Goal: Information Seeking & Learning: Learn about a topic

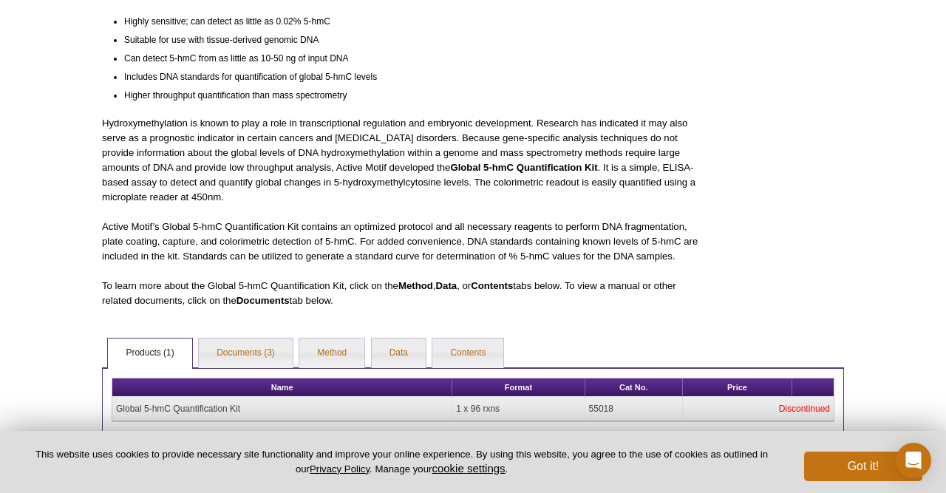
scroll to position [575, 0]
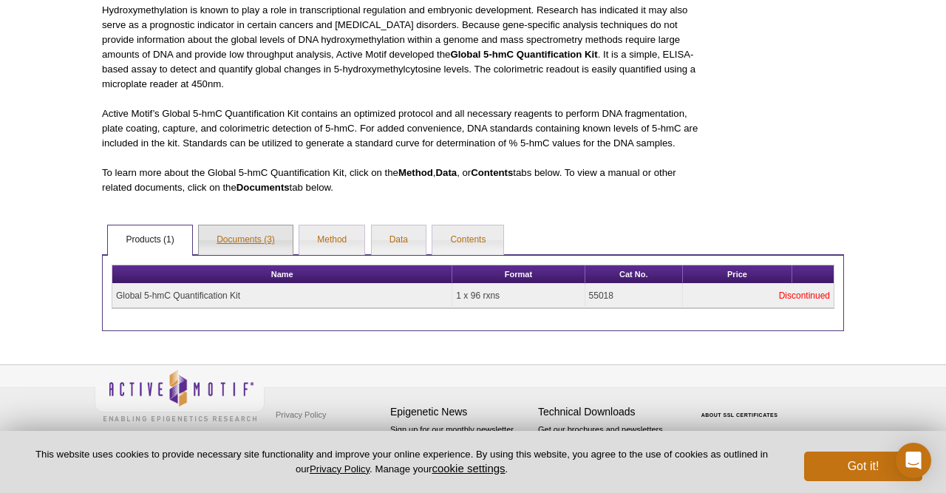
click at [249, 245] on link "Documents (3)" at bounding box center [246, 241] width 94 height 30
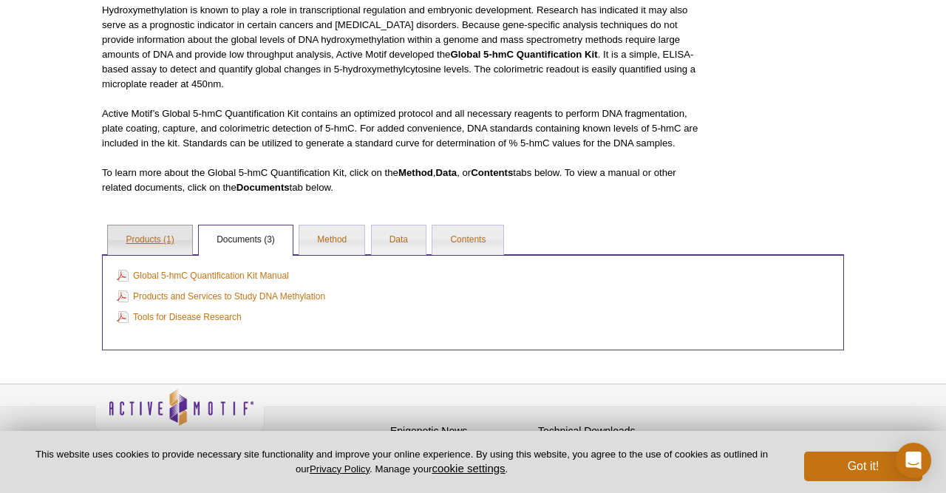
click at [174, 249] on link "Products (1)" at bounding box center [150, 241] width 84 height 30
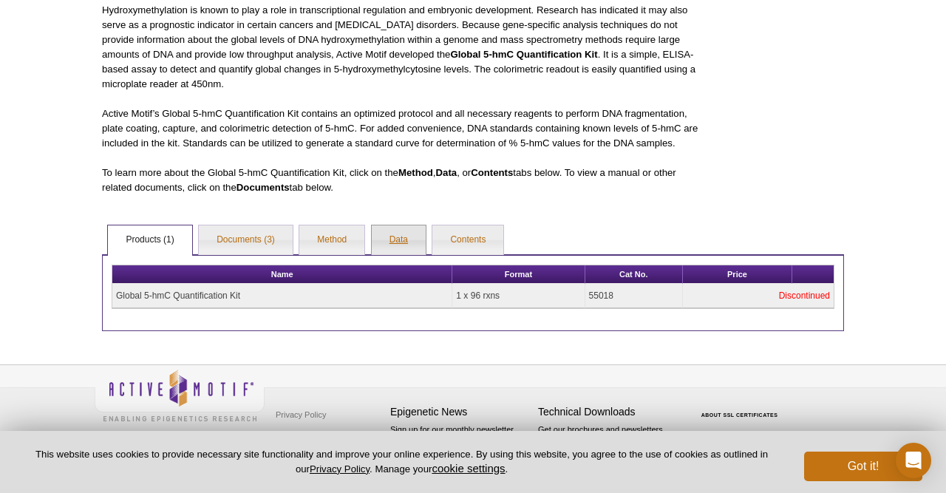
click at [391, 240] on link "Data" at bounding box center [399, 241] width 54 height 30
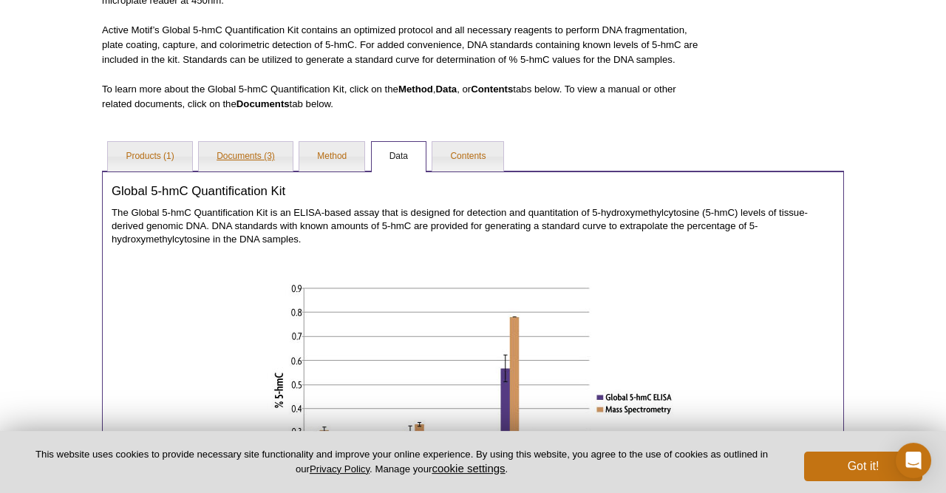
scroll to position [692, 0]
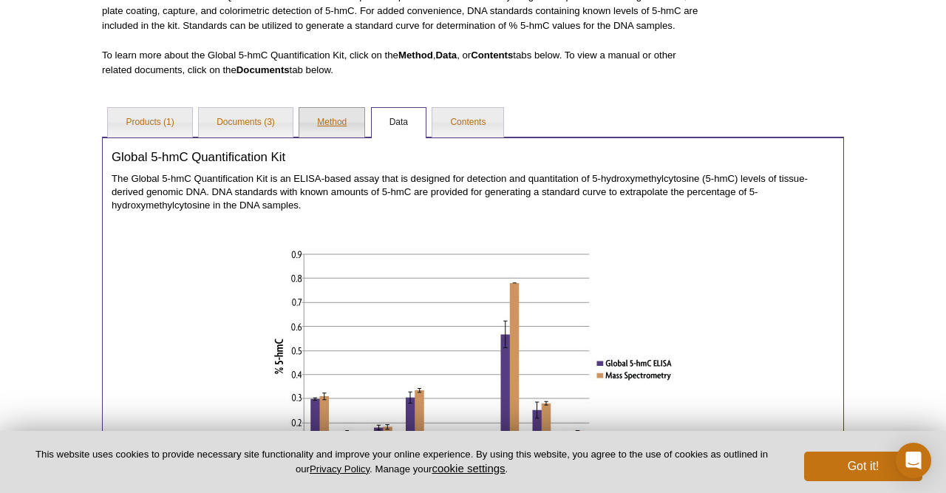
click at [319, 132] on link "Method" at bounding box center [331, 123] width 65 height 30
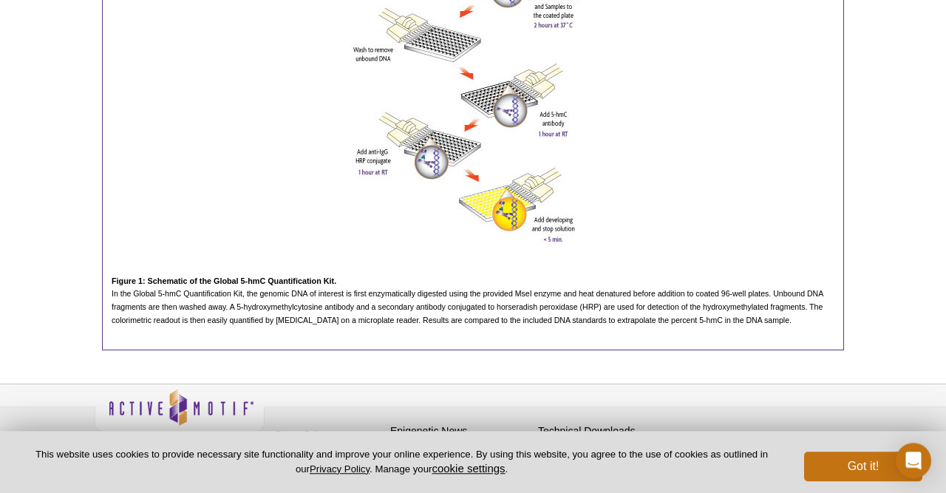
scroll to position [1095, 0]
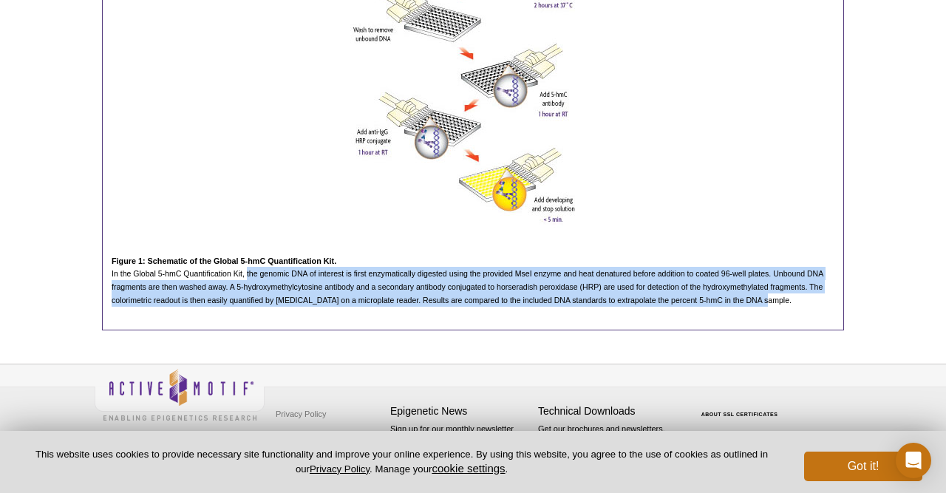
drag, startPoint x: 248, startPoint y: 276, endPoint x: 764, endPoint y: 303, distance: 516.9
click at [764, 303] on span "In the Global 5-hmC Quantification Kit, the genomic DNA of interest is first en…" at bounding box center [468, 286] width 712 height 35
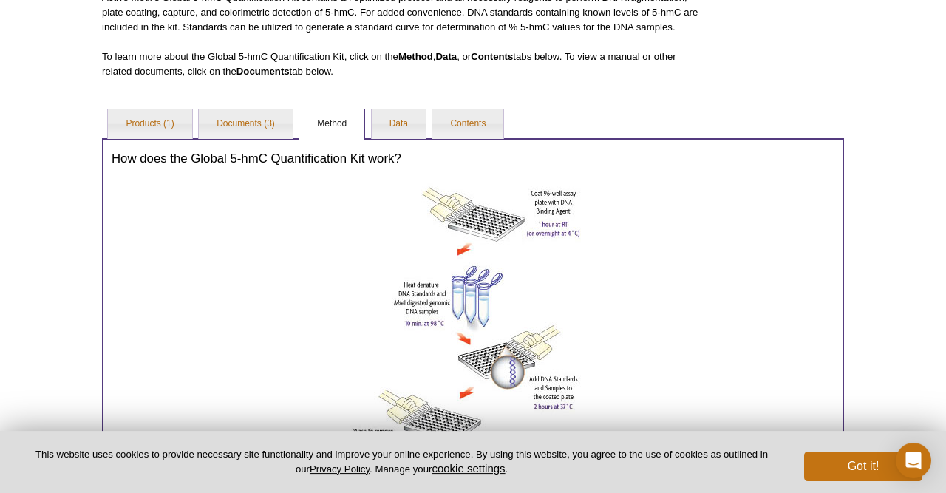
scroll to position [634, 0]
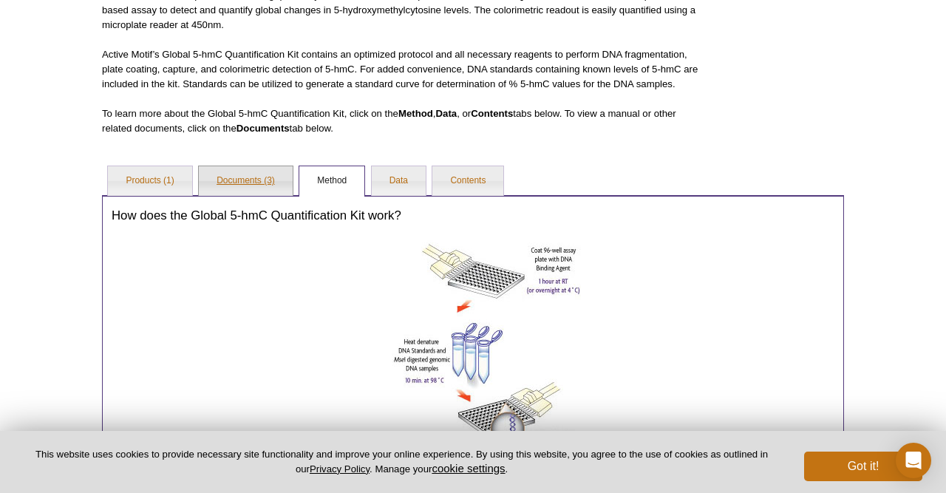
click at [250, 189] on link "Documents (3)" at bounding box center [246, 181] width 94 height 30
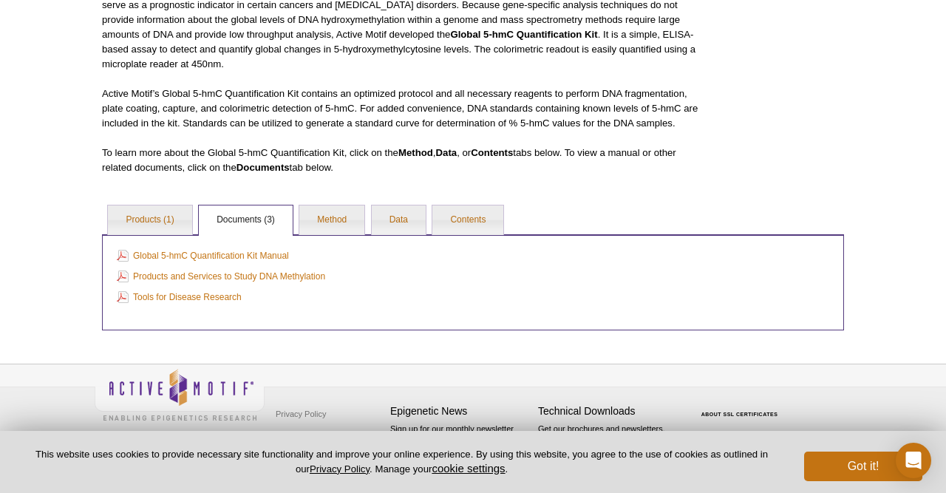
scroll to position [595, 0]
click at [178, 258] on link "Global 5-hmC Quantification Kit Manual" at bounding box center [203, 256] width 172 height 16
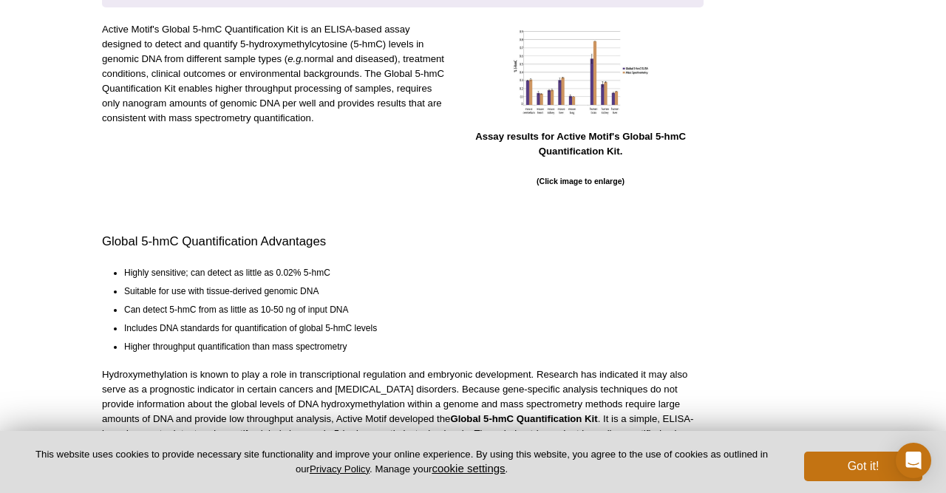
scroll to position [0, 0]
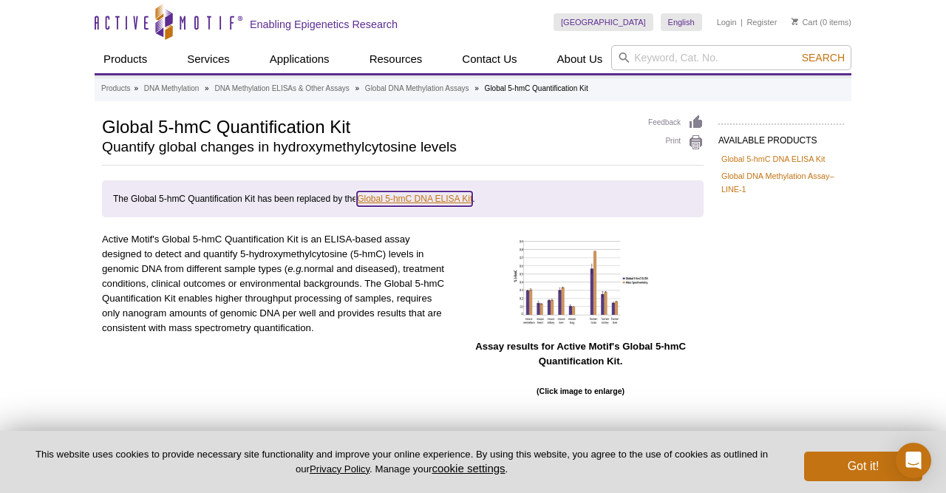
click at [391, 194] on link "Global 5-hmC DNA ELISA Kit" at bounding box center [414, 199] width 115 height 15
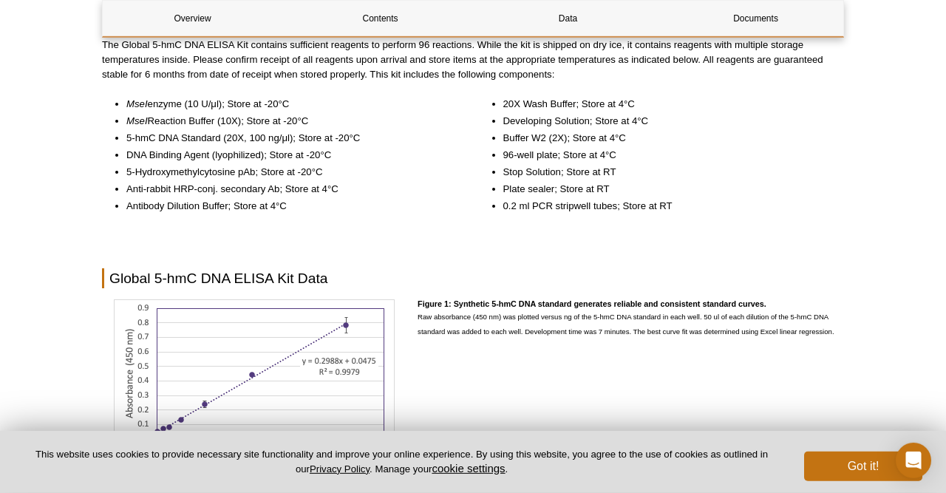
scroll to position [1077, 0]
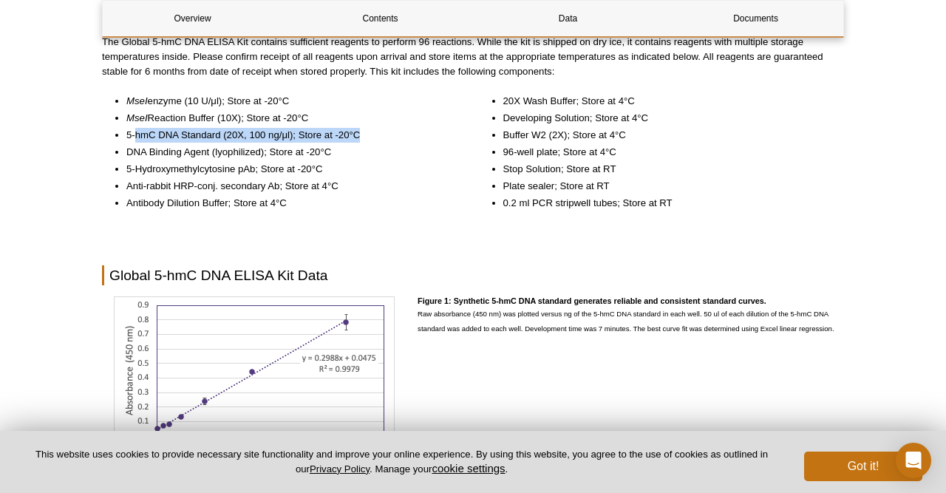
drag, startPoint x: 136, startPoint y: 137, endPoint x: 360, endPoint y: 140, distance: 224.1
click at [360, 140] on li "5-hmC DNA Standard (20X, 100 ng/μl); Store at -20°C" at bounding box center [289, 135] width 327 height 15
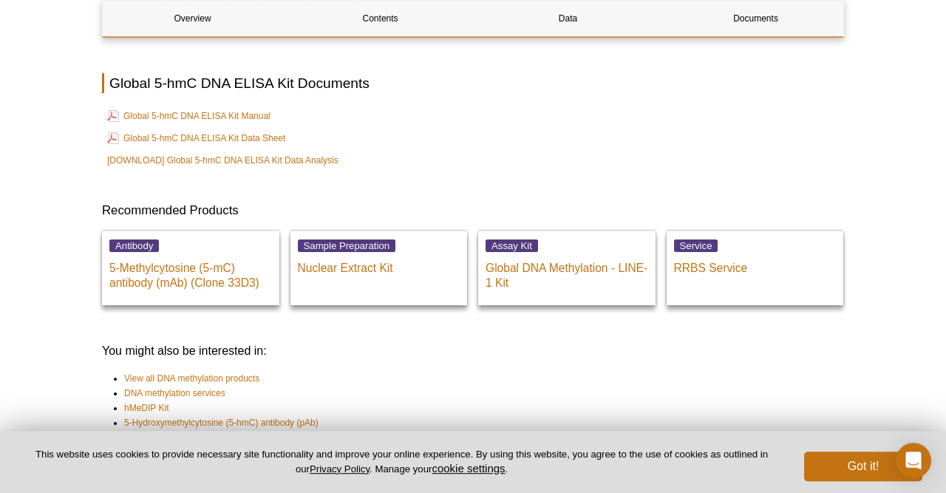
scroll to position [1923, 0]
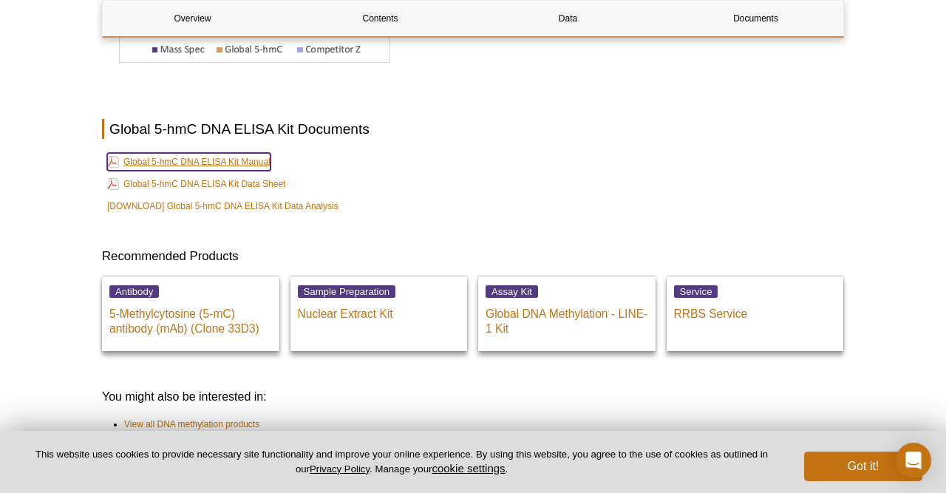
click at [242, 161] on link "Global 5-hmC DNA ELISA Kit Manual" at bounding box center [188, 162] width 163 height 18
